Goal: Find specific page/section: Find specific page/section

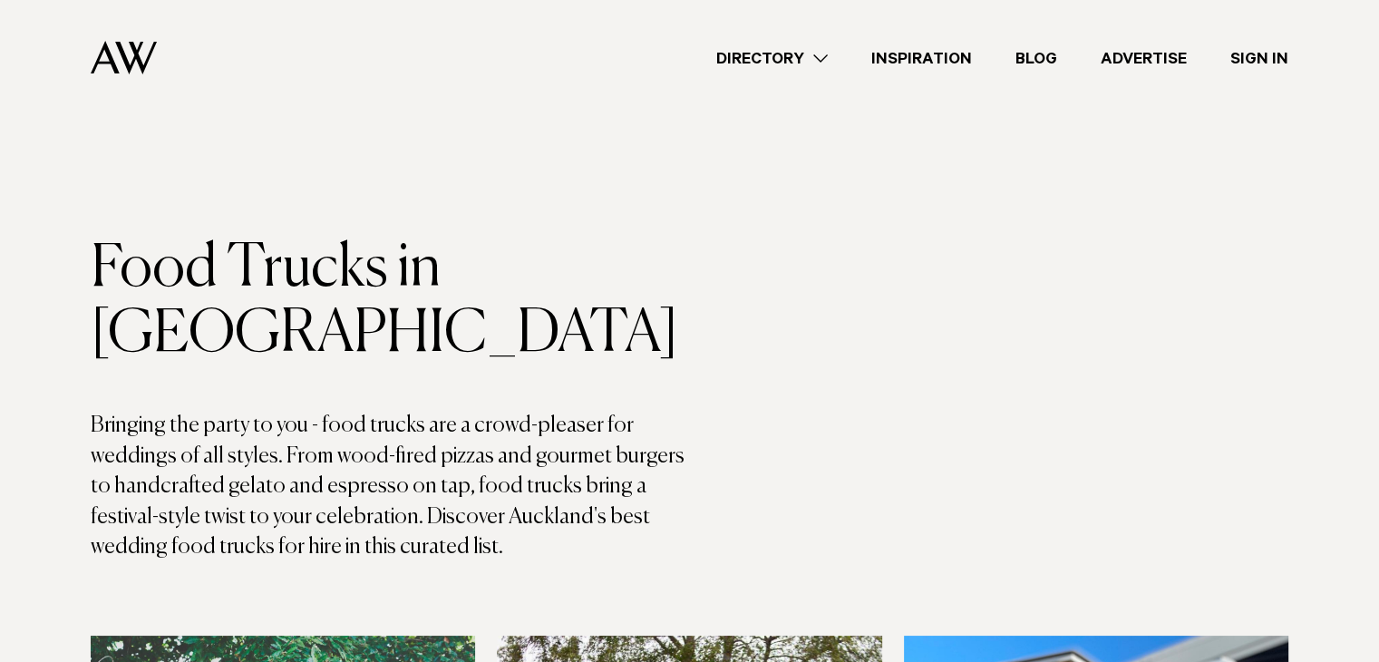
click at [816, 56] on link "Directory" at bounding box center [772, 58] width 155 height 24
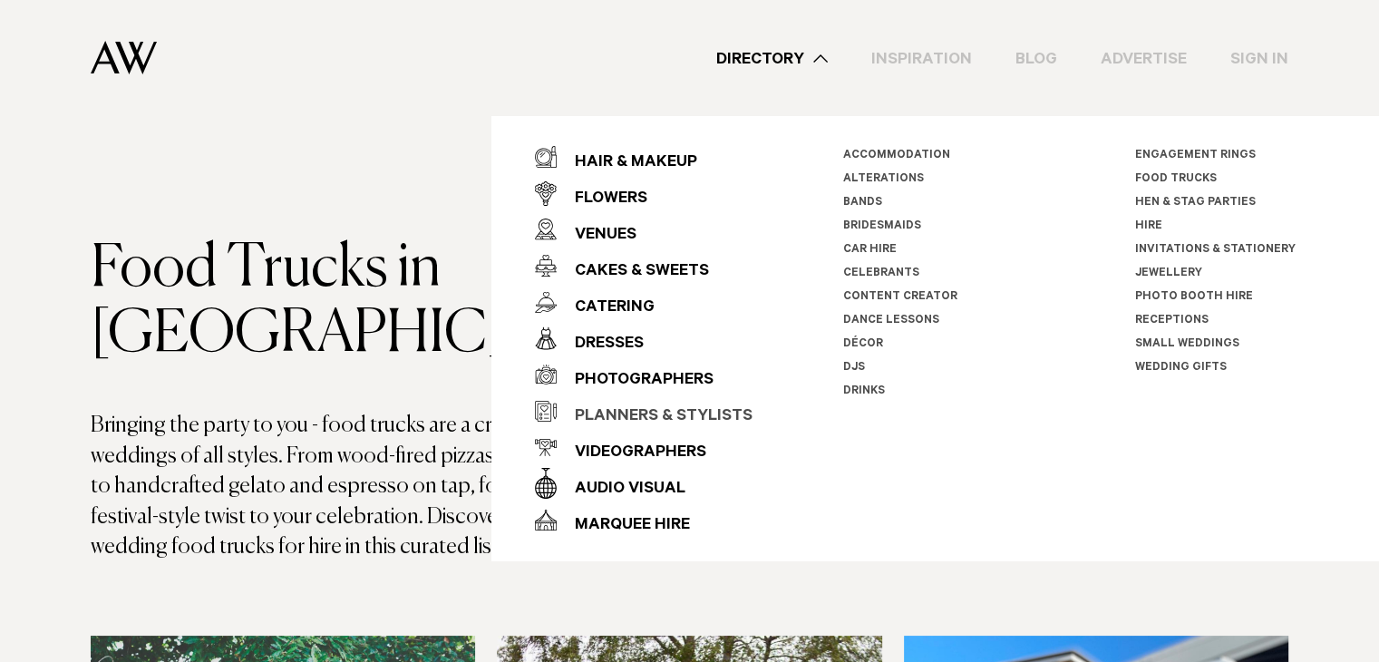
click at [667, 404] on div "Planners & Stylists" at bounding box center [655, 417] width 196 height 36
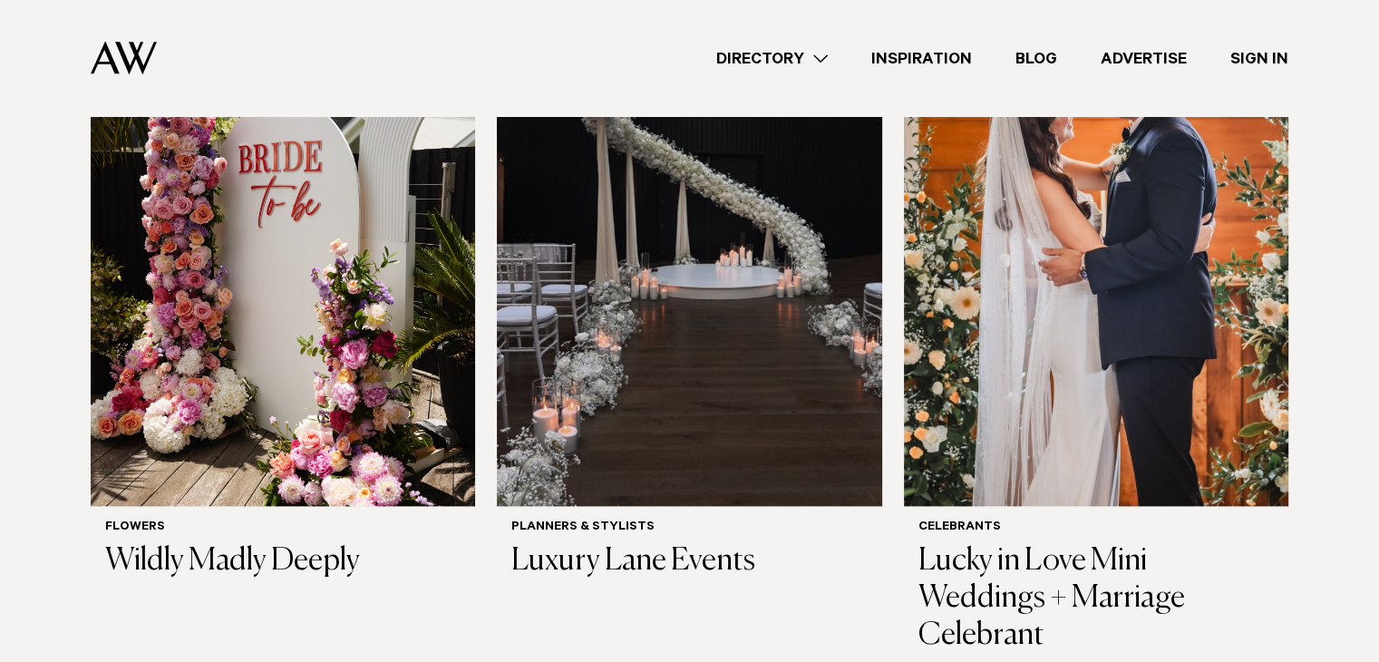
scroll to position [2089, 0]
click at [678, 386] on img at bounding box center [689, 248] width 385 height 516
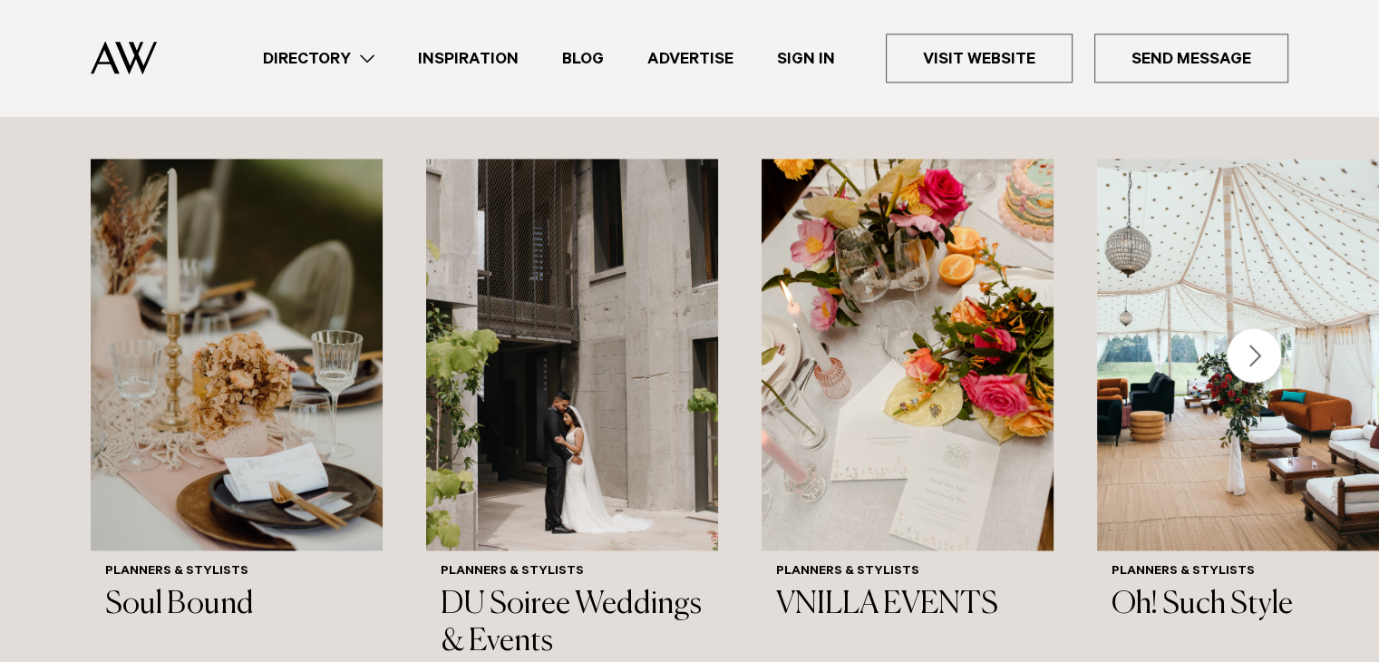
scroll to position [2465, 0]
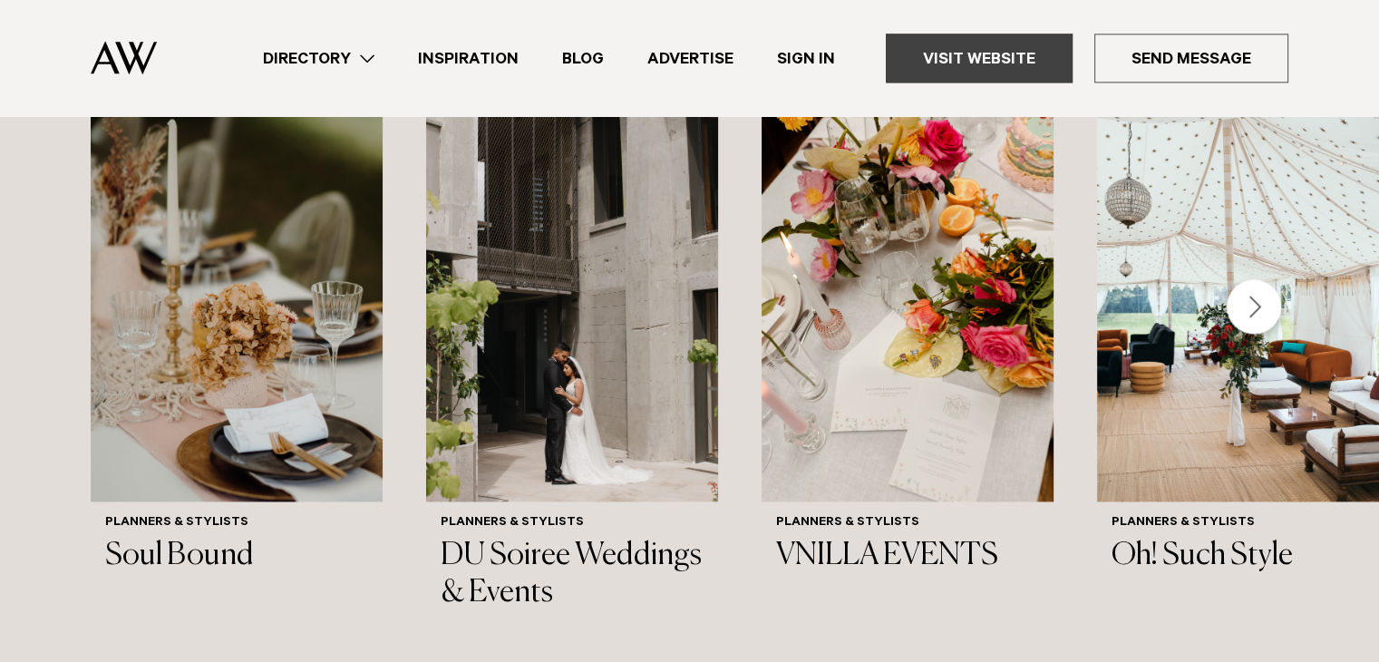
click at [970, 65] on link "Visit Website" at bounding box center [979, 58] width 187 height 49
